Goal: Task Accomplishment & Management: Manage account settings

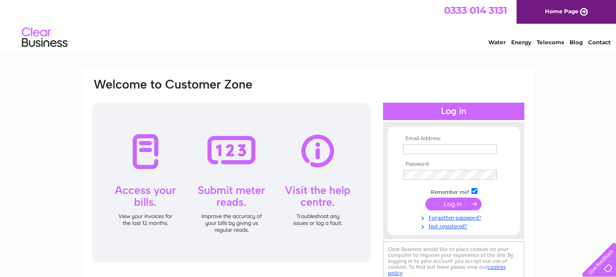
type input "barking@century21uk.com"
click at [460, 203] on input "submit" at bounding box center [454, 204] width 56 height 13
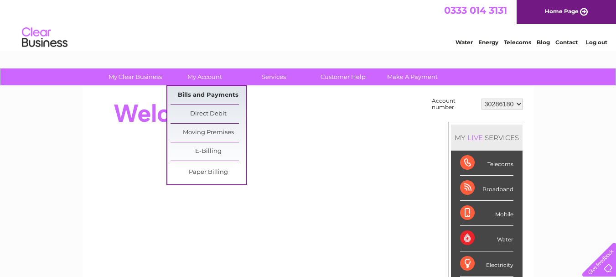
click at [208, 91] on link "Bills and Payments" at bounding box center [208, 95] width 75 height 18
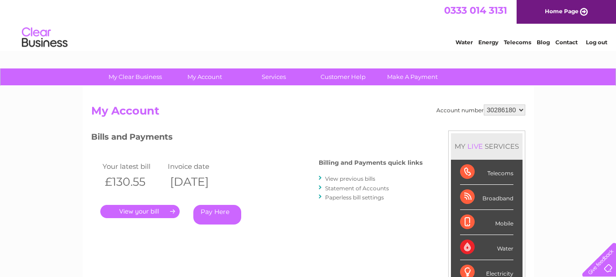
click at [158, 209] on link "." at bounding box center [139, 211] width 79 height 13
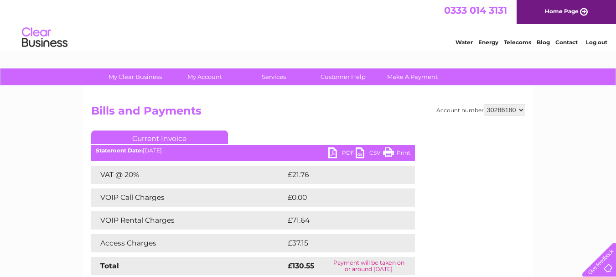
click at [334, 151] on link "PDF" at bounding box center [342, 153] width 27 height 13
